Goal: Task Accomplishment & Management: Use online tool/utility

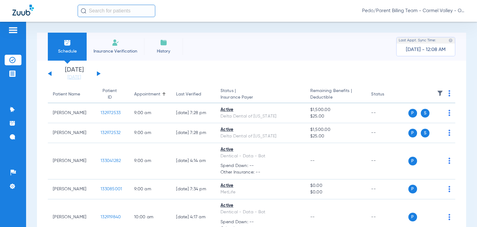
click at [436, 12] on span "Pedo/Parent Billing Team - Carmel Valley - Ortho | The Super Dentists" at bounding box center [413, 11] width 103 height 6
click at [440, 23] on span "Account Selection" at bounding box center [441, 22] width 35 height 4
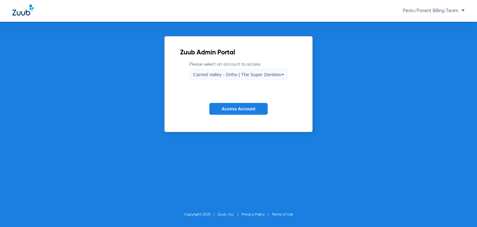
click at [277, 71] on div "Carmel Valley - Ortho | The Super Dentists" at bounding box center [237, 74] width 88 height 11
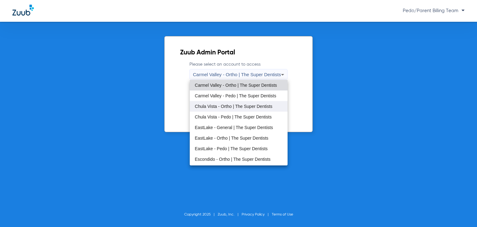
click at [249, 109] on mat-option "Chula Vista - Ortho | The Super Dentists" at bounding box center [239, 106] width 98 height 11
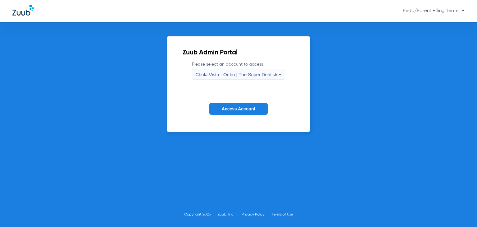
click at [248, 105] on button "Access Account" at bounding box center [238, 109] width 58 height 12
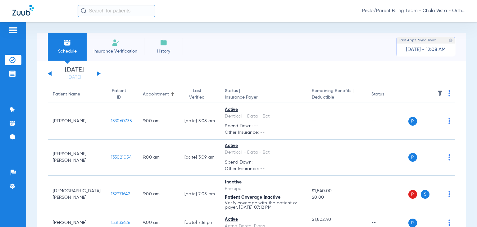
click at [124, 48] on span "Insurance Verification" at bounding box center [115, 51] width 48 height 6
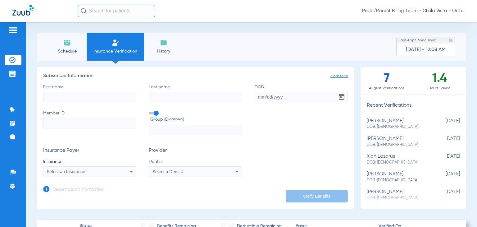
click at [98, 16] on input "text" at bounding box center [117, 11] width 78 height 12
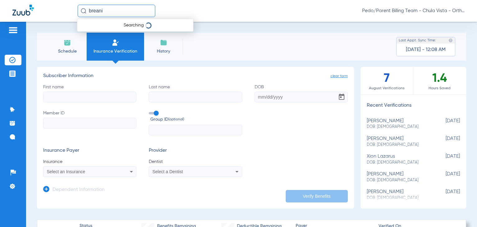
type input "breani"
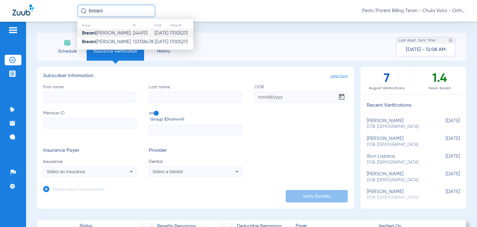
click at [133, 35] on td "244913" at bounding box center [144, 33] width 22 height 9
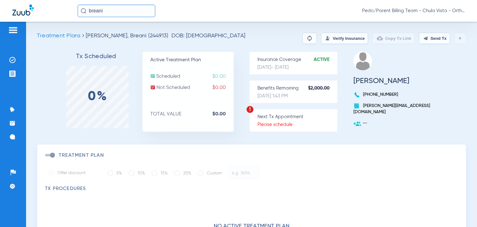
click at [126, 13] on input "breani" at bounding box center [117, 11] width 78 height 12
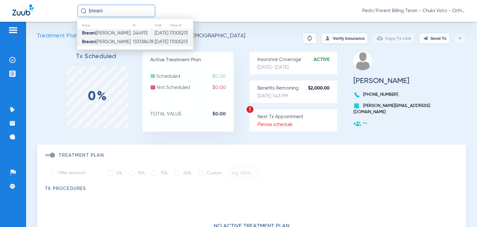
click at [133, 40] on td "133138478" at bounding box center [144, 42] width 22 height 9
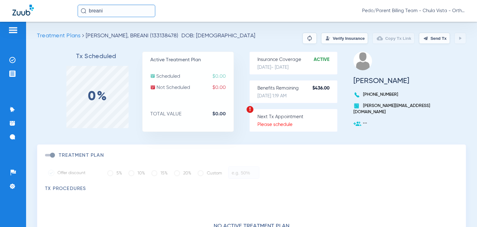
click at [97, 13] on input "breani" at bounding box center [117, 11] width 78 height 12
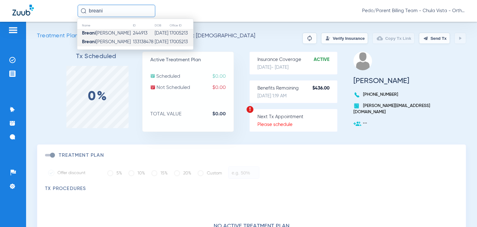
click at [111, 34] on span "[PERSON_NAME]" at bounding box center [106, 33] width 49 height 5
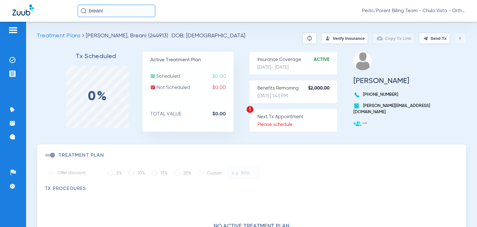
click at [112, 12] on input "breani" at bounding box center [117, 11] width 78 height 12
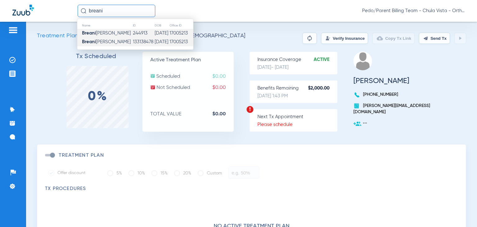
click at [112, 40] on span "[PERSON_NAME]" at bounding box center [106, 41] width 49 height 5
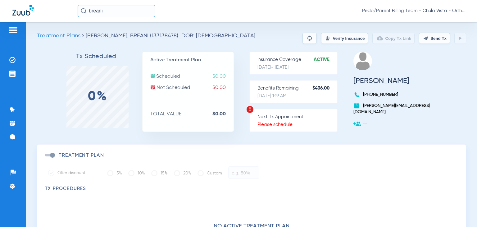
click at [325, 41] on button "Verify Insurance" at bounding box center [344, 38] width 47 height 11
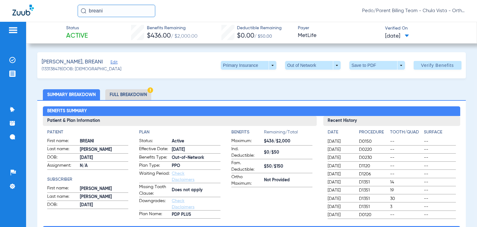
click at [144, 97] on li "Full Breakdown" at bounding box center [128, 94] width 46 height 11
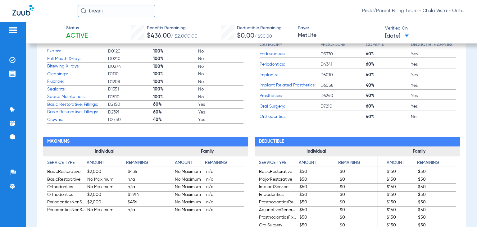
scroll to position [342, 0]
